Goal: Communication & Community: Answer question/provide support

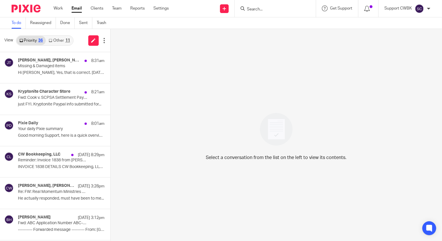
click at [56, 40] on link "Other 11" at bounding box center [59, 40] width 27 height 9
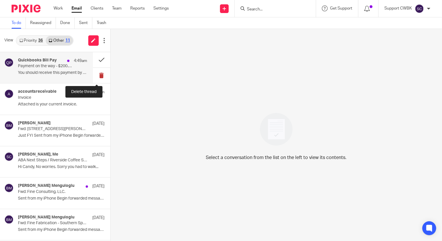
click at [95, 75] on button at bounding box center [101, 75] width 17 height 15
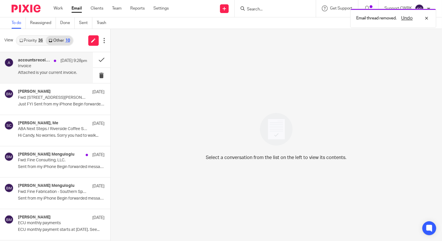
click at [27, 68] on p "Invoice" at bounding box center [45, 66] width 55 height 5
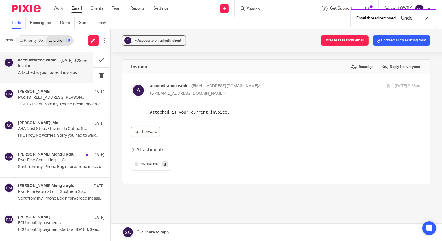
click at [28, 38] on link "Priority 36" at bounding box center [30, 40] width 29 height 9
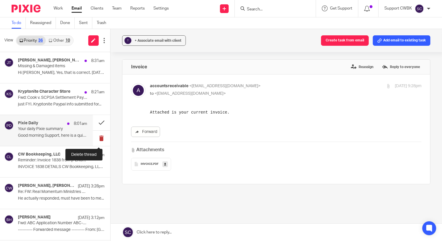
click at [97, 139] on button at bounding box center [101, 137] width 17 height 15
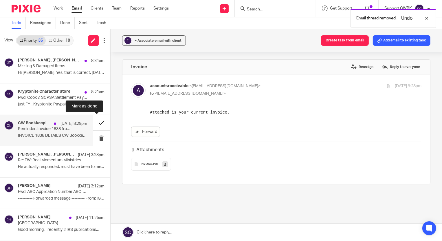
click at [97, 121] on button at bounding box center [101, 122] width 17 height 15
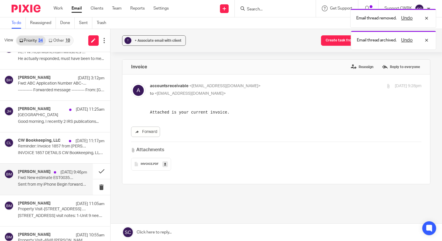
scroll to position [79, 0]
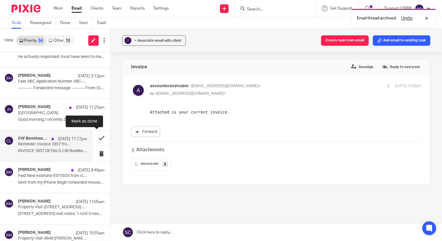
click at [95, 137] on button at bounding box center [101, 137] width 17 height 15
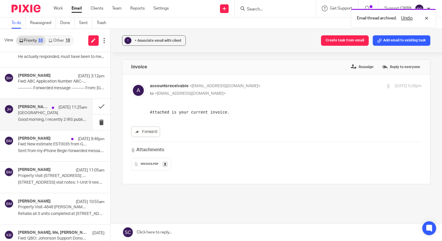
click at [28, 113] on p "[GEOGRAPHIC_DATA]" at bounding box center [45, 113] width 55 height 5
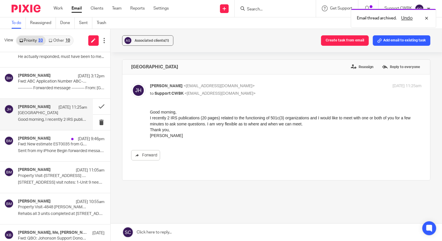
scroll to position [0, 0]
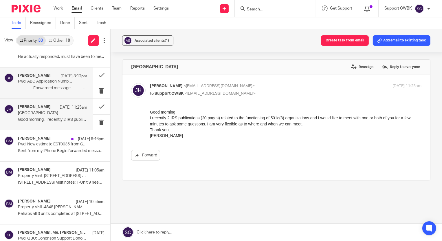
click at [31, 86] on p "---------- Forwarded message --------- From: [GEOGRAPHIC_DATA]..." at bounding box center [52, 88] width 69 height 5
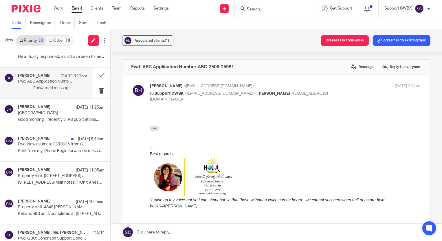
click at [153, 232] on link at bounding box center [276, 231] width 331 height 17
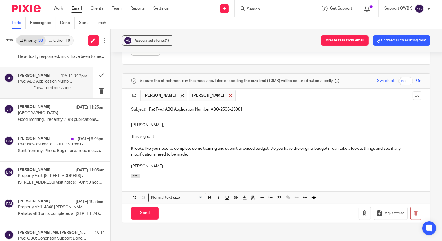
click at [229, 97] on span at bounding box center [231, 96] width 4 height 4
click at [141, 214] on input "Send" at bounding box center [144, 213] width 27 height 12
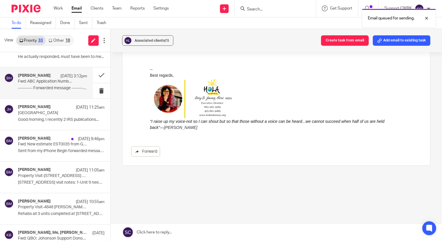
scroll to position [78, 0]
click at [57, 41] on link "Other 10" at bounding box center [59, 40] width 27 height 9
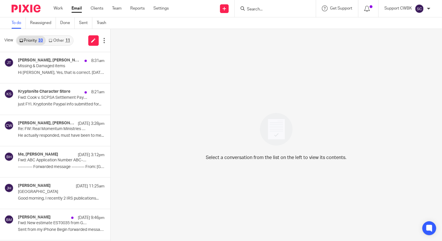
click at [55, 37] on link "Other 11" at bounding box center [59, 40] width 27 height 9
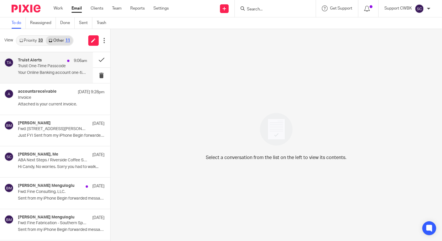
click at [37, 65] on p "Truist One-Time Passcode" at bounding box center [45, 66] width 55 height 5
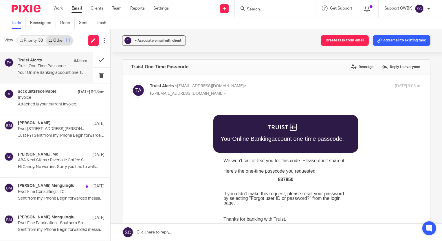
click at [282, 178] on span "837850" at bounding box center [284, 178] width 15 height 5
copy span "837850"
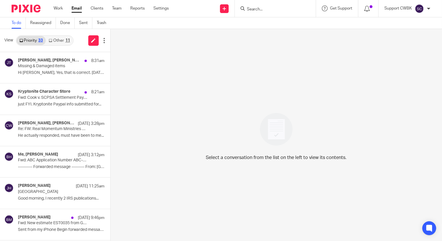
click at [58, 40] on link "Other 11" at bounding box center [59, 40] width 27 height 9
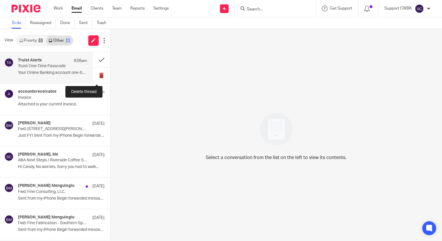
click at [97, 76] on button at bounding box center [101, 75] width 17 height 15
